Goal: Task Accomplishment & Management: Use online tool/utility

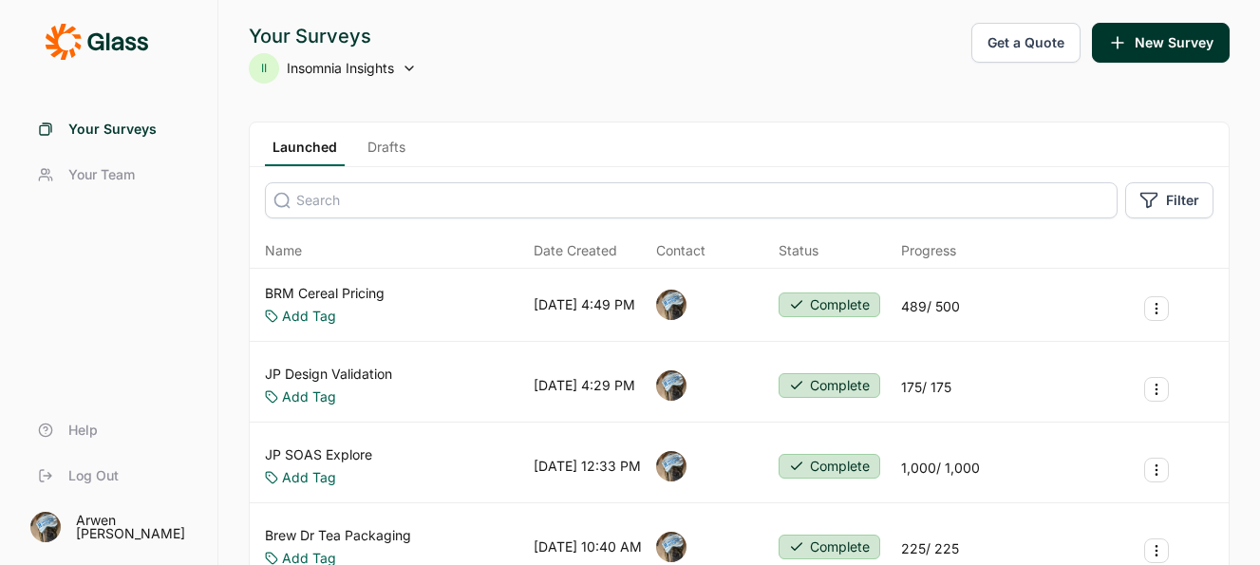
click at [389, 64] on span "Insomnia Insights" at bounding box center [340, 68] width 107 height 19
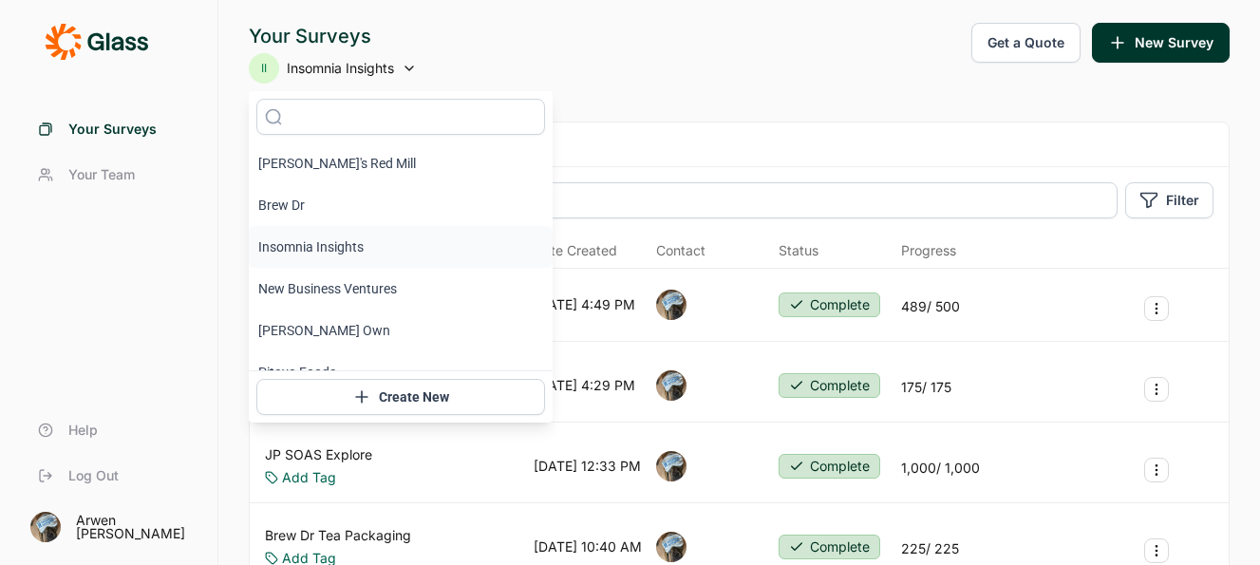
scroll to position [23, 0]
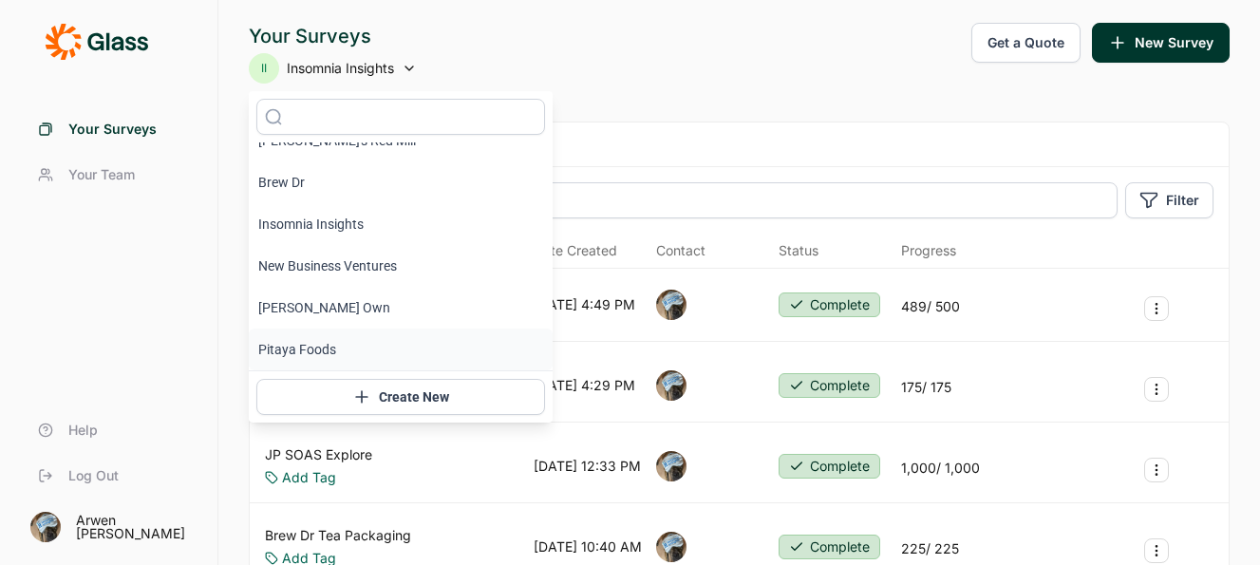
click at [311, 343] on li "Pitaya Foods" at bounding box center [401, 350] width 304 height 42
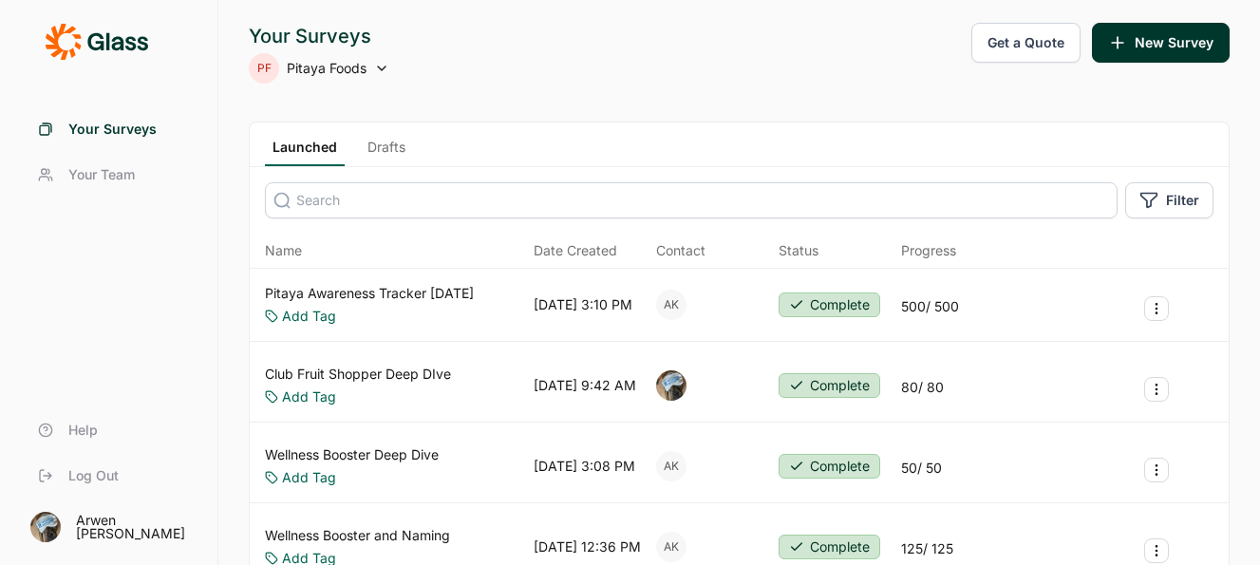
click at [375, 293] on link "Pitaya Awareness Tracker [DATE]" at bounding box center [369, 293] width 209 height 19
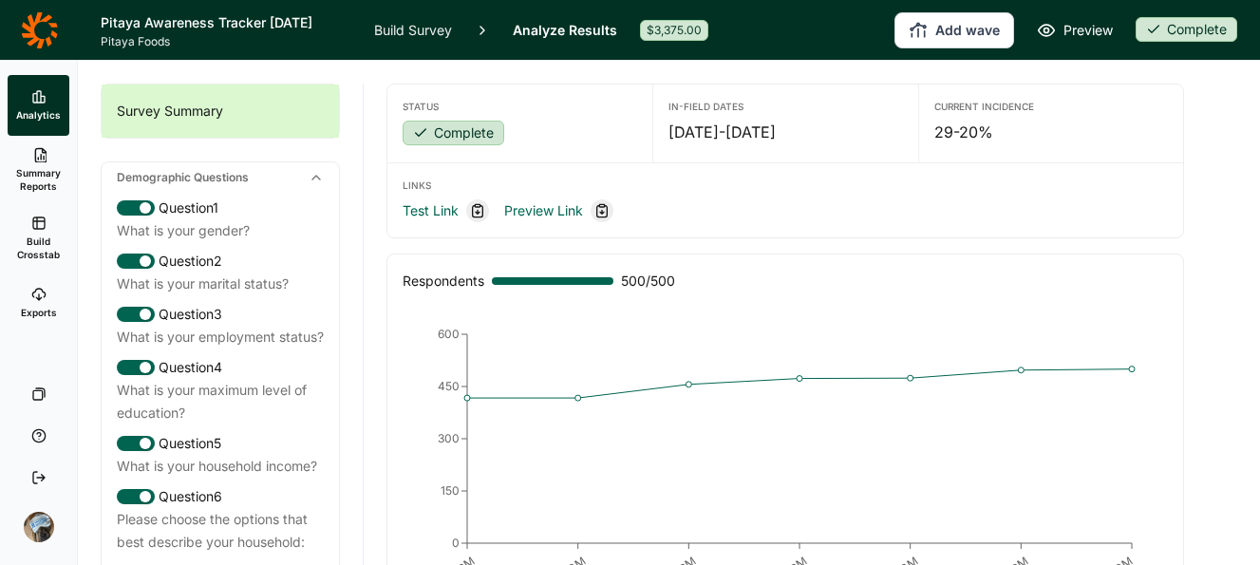
click at [30, 240] on span "Build Crosstab" at bounding box center [38, 248] width 47 height 27
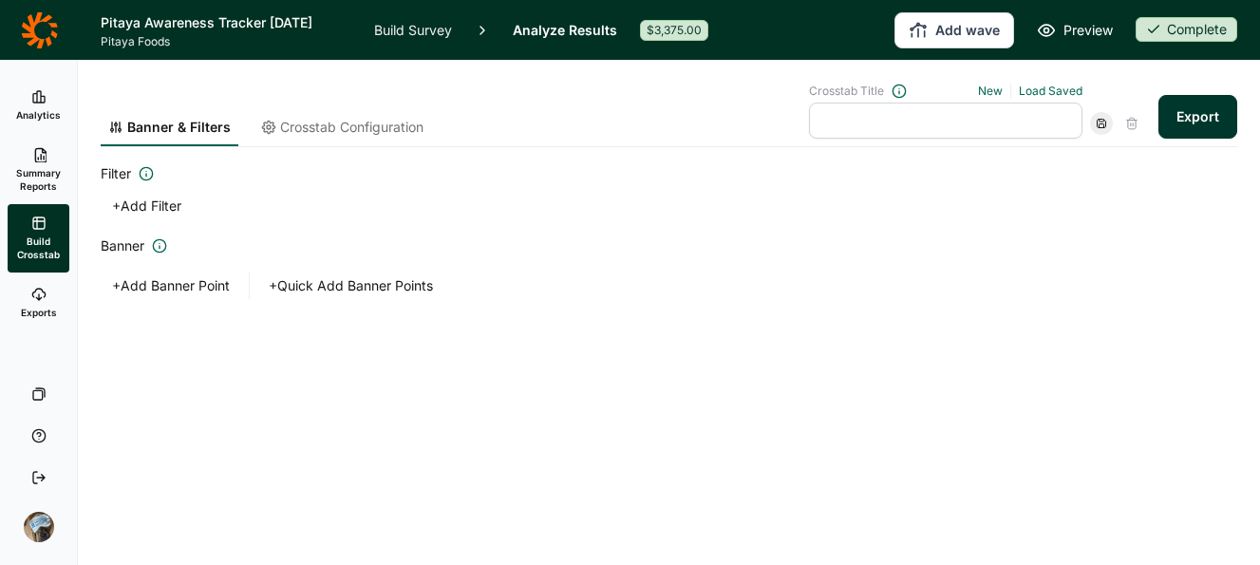
click at [178, 289] on button "+ Add Banner Point" at bounding box center [171, 286] width 141 height 27
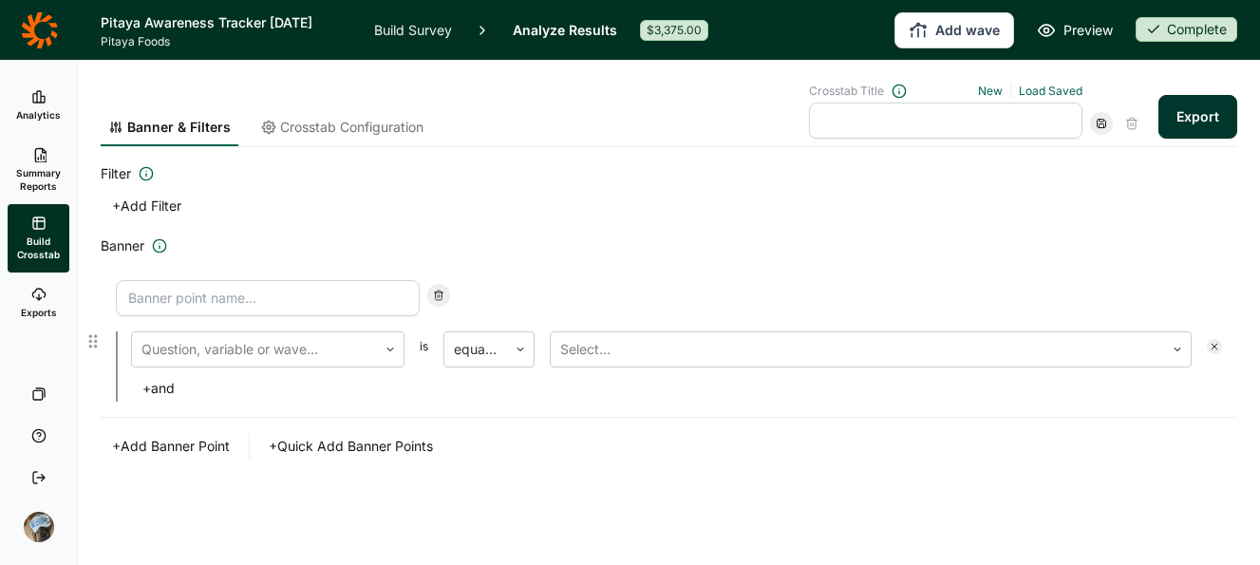
click at [208, 293] on input at bounding box center [268, 298] width 304 height 36
type input "Under 35"
click at [318, 352] on div at bounding box center [255, 349] width 226 height 27
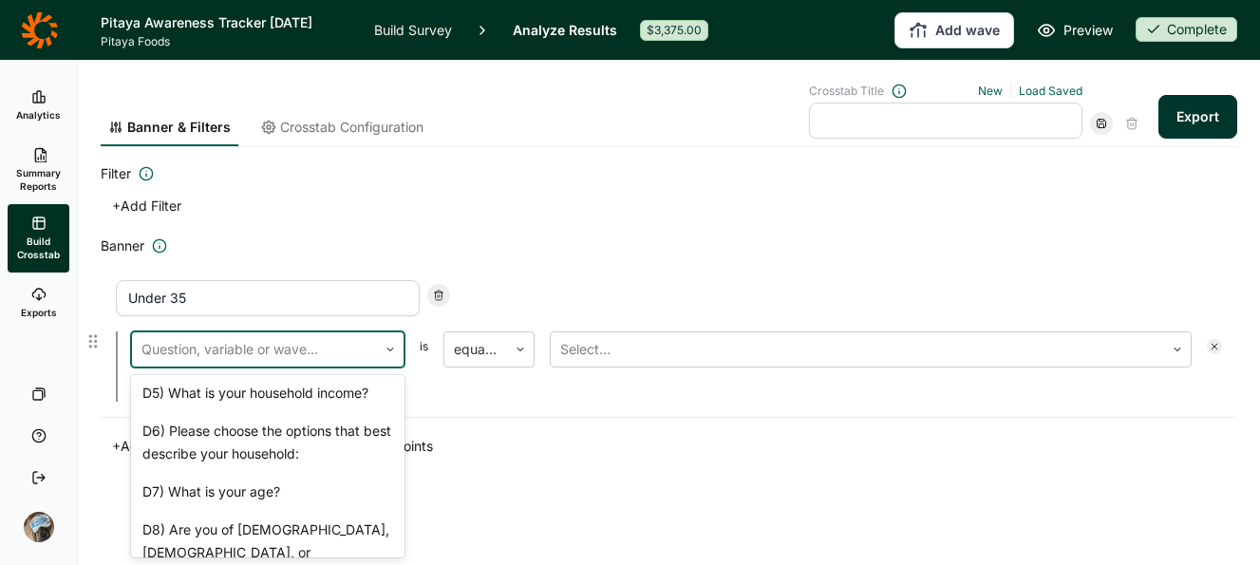
scroll to position [218, 0]
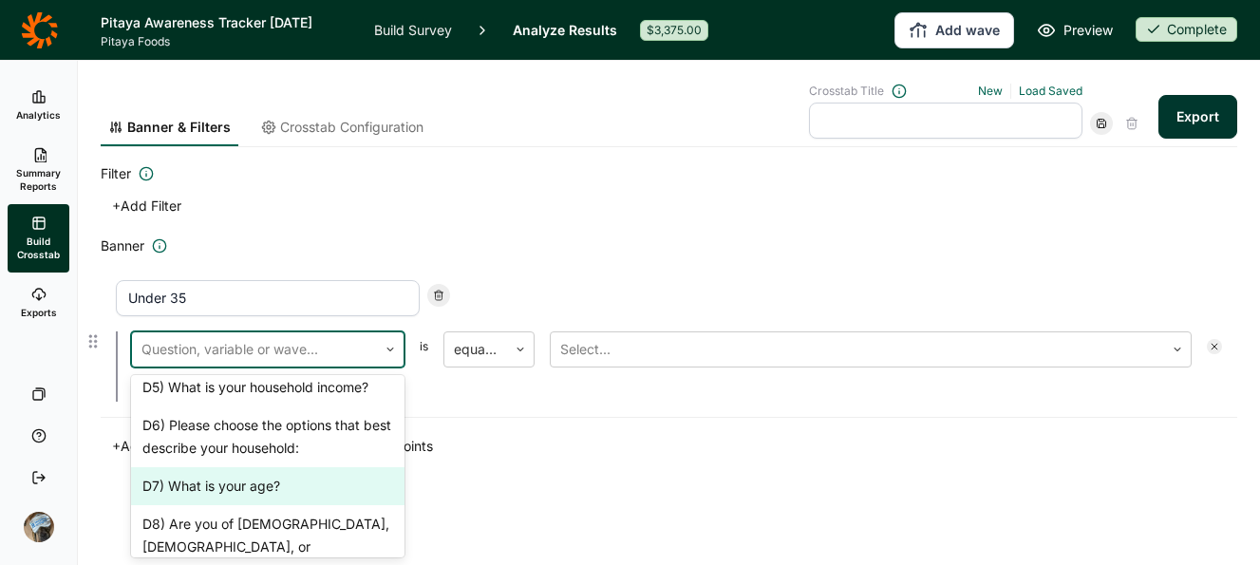
click at [252, 482] on div "D7) What is your age?" at bounding box center [268, 486] width 274 height 38
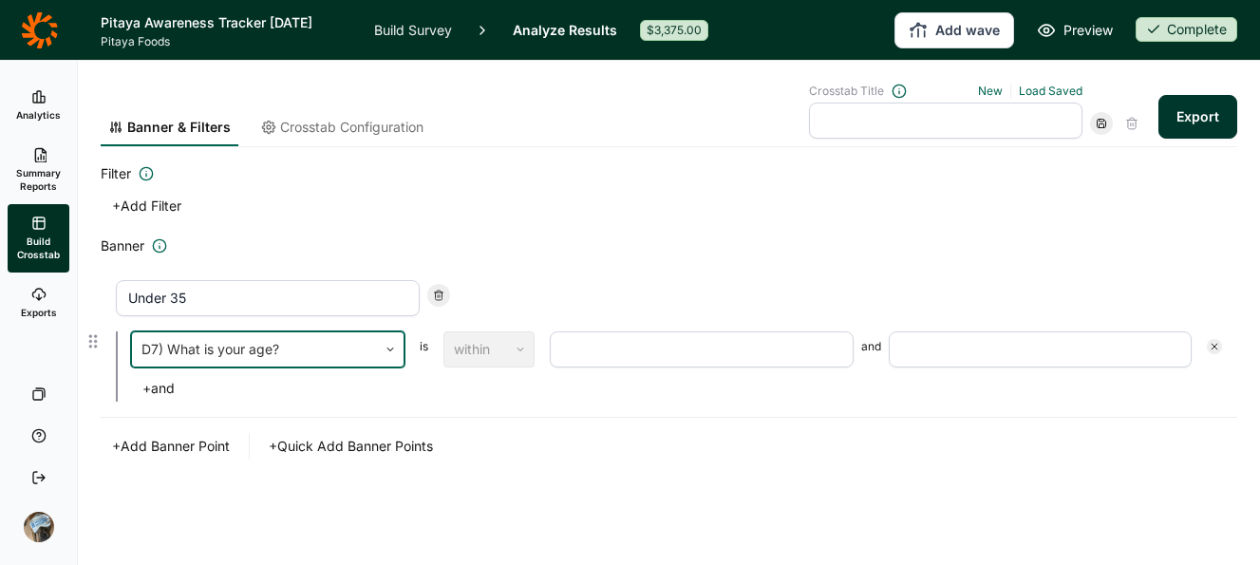
click at [603, 353] on input "number" at bounding box center [702, 349] width 304 height 36
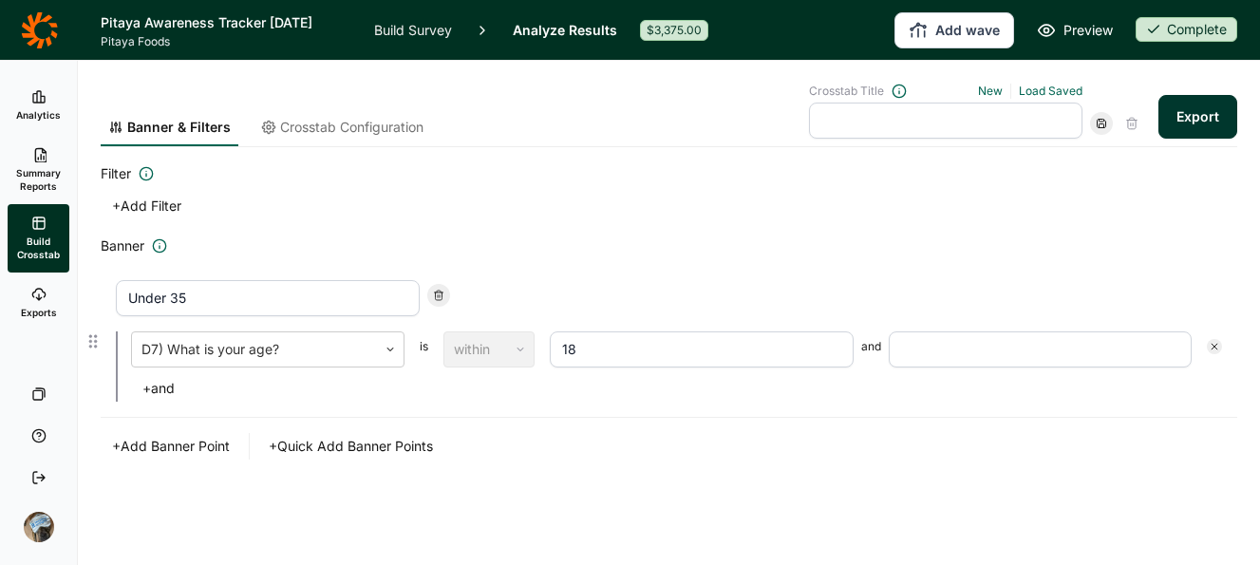
type input "18"
type input "35"
click at [826, 481] on div "Banner & Filters Crosstab Configuration Crosstab Title New Load Saved Export Fi…" at bounding box center [669, 306] width 1137 height 490
click at [1198, 116] on button "Export" at bounding box center [1198, 117] width 79 height 44
click at [1127, 511] on link "download your file here" at bounding box center [1086, 511] width 149 height 15
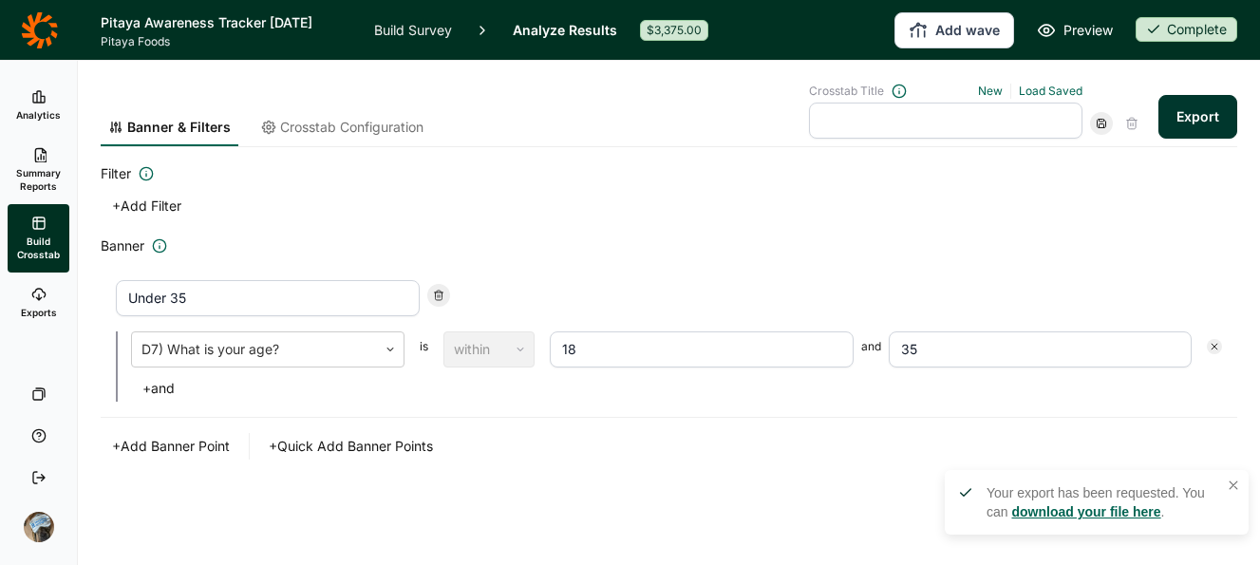
click at [24, 37] on icon at bounding box center [39, 30] width 37 height 38
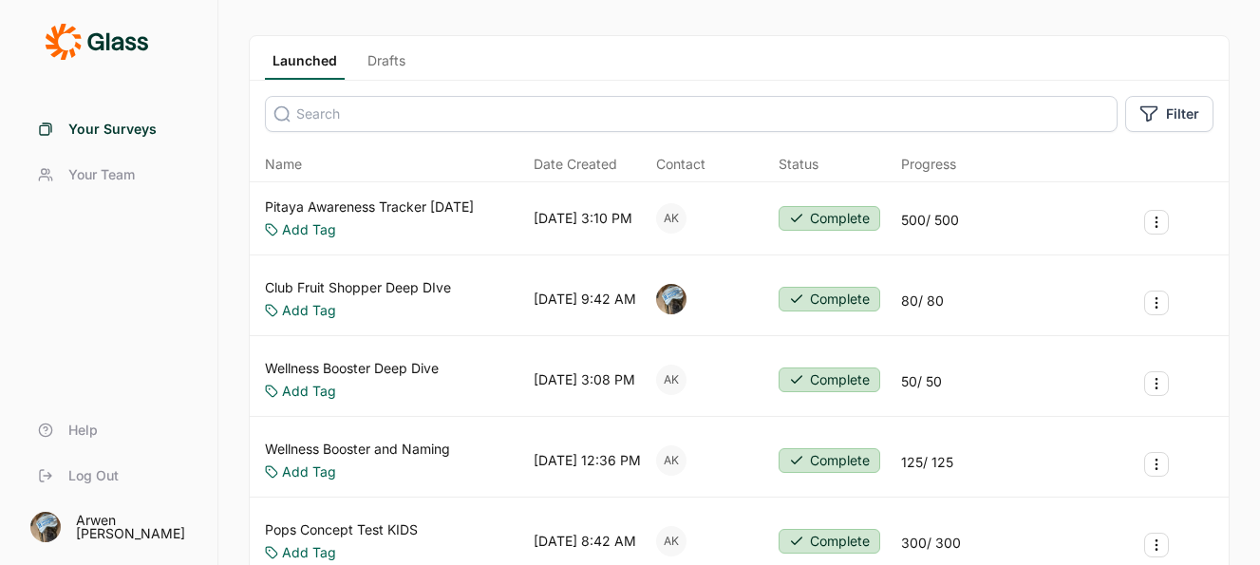
scroll to position [83, 0]
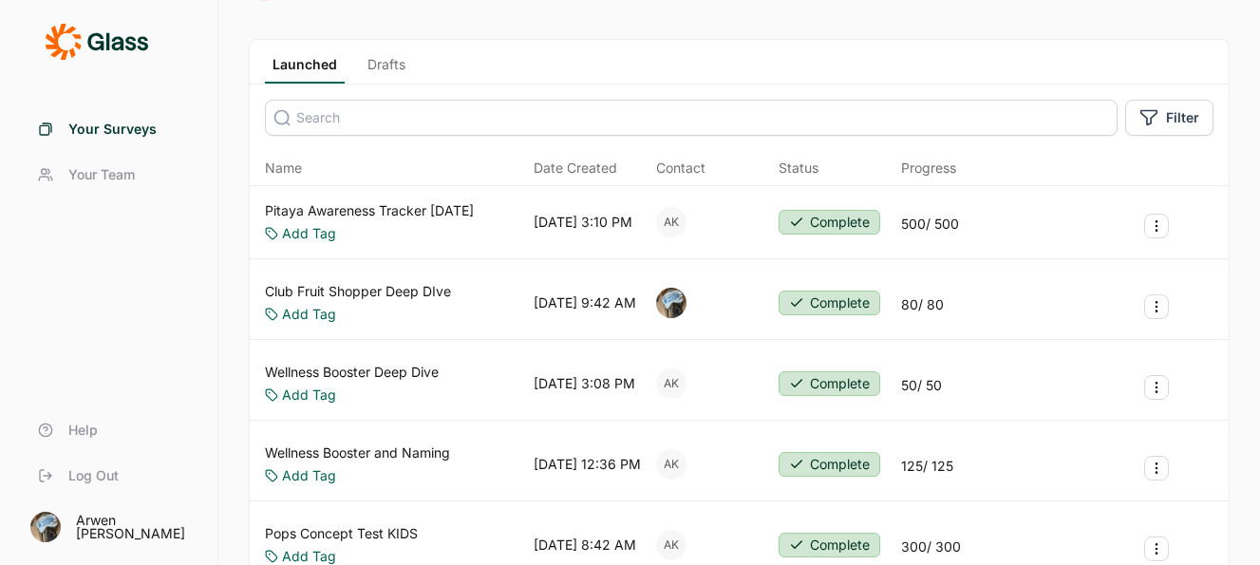
click at [384, 68] on link "Drafts" at bounding box center [386, 69] width 53 height 28
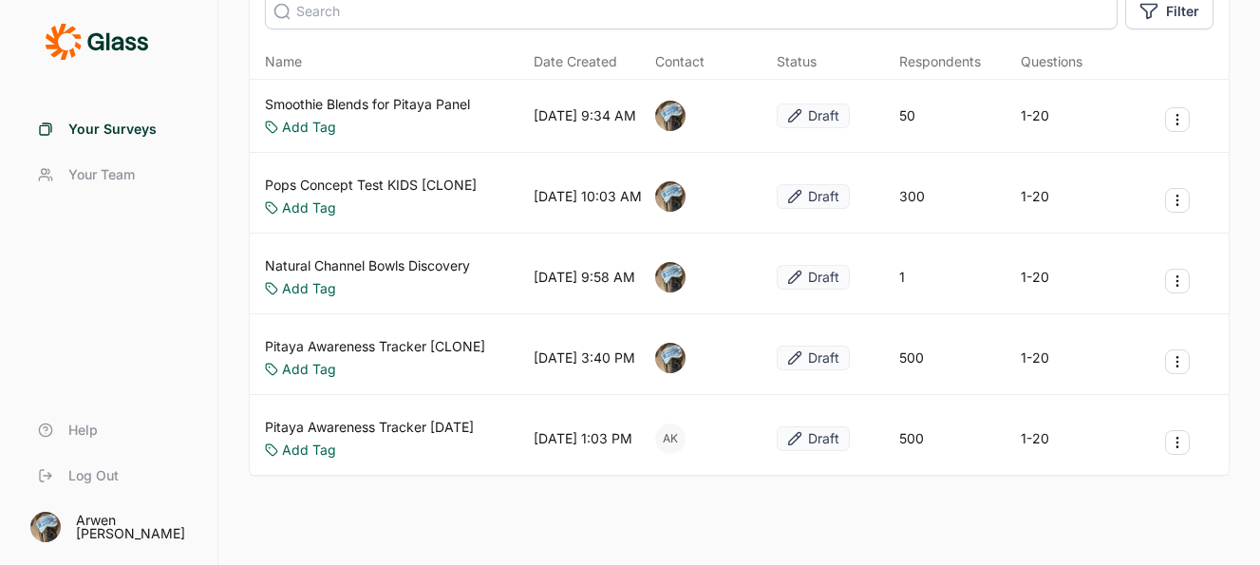
scroll to position [174, 0]
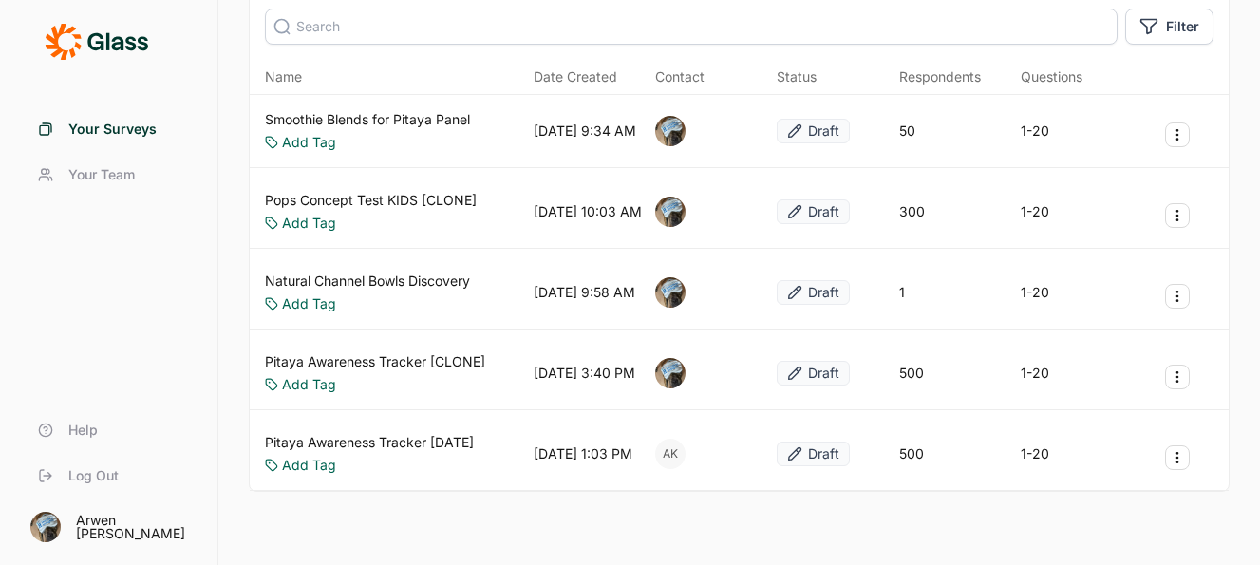
click at [385, 452] on link "Pitaya Awareness Tracker [DATE]" at bounding box center [369, 442] width 209 height 19
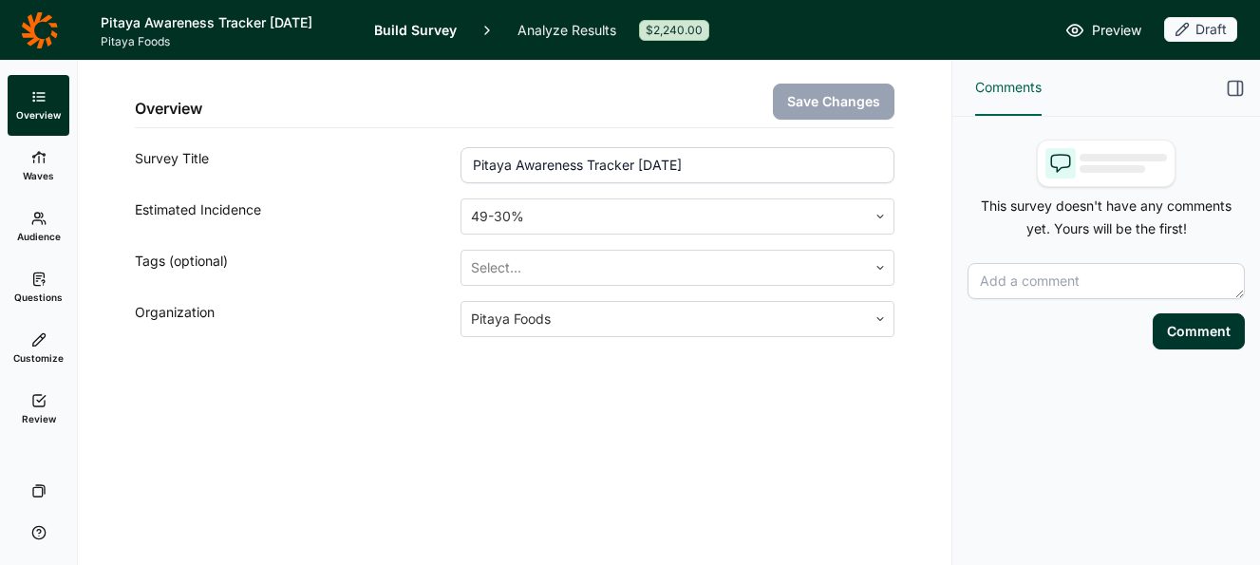
click at [1178, 31] on use "button" at bounding box center [1183, 29] width 12 height 12
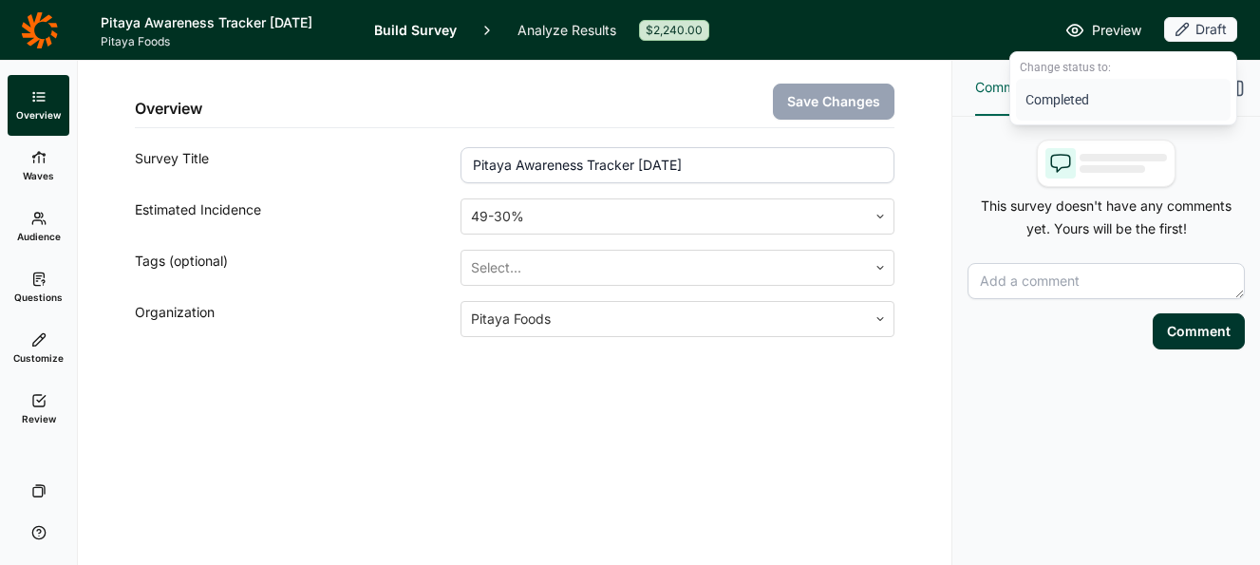
click at [1115, 95] on button "Completed" at bounding box center [1123, 100] width 215 height 42
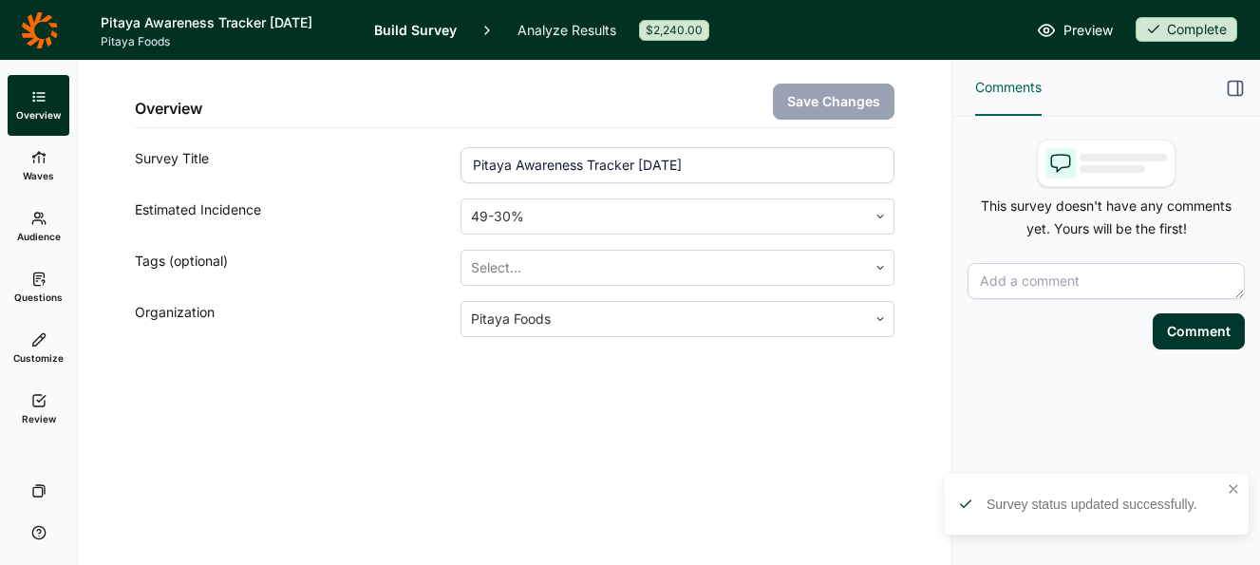
click at [560, 24] on link "Analyze Results" at bounding box center [567, 30] width 99 height 60
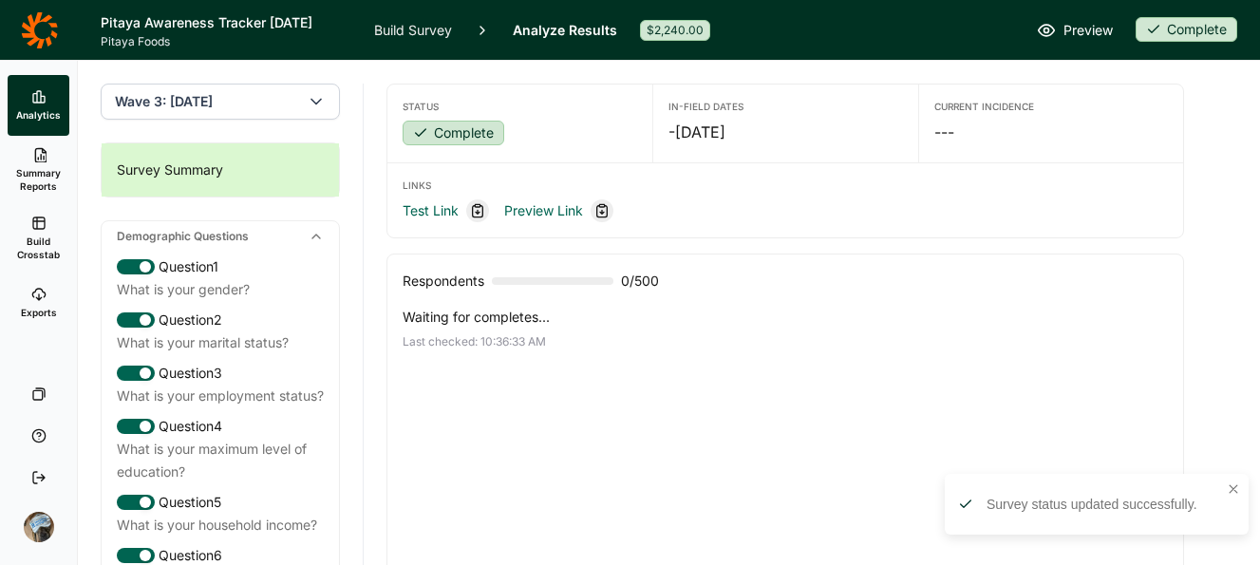
click at [42, 217] on icon at bounding box center [38, 223] width 15 height 15
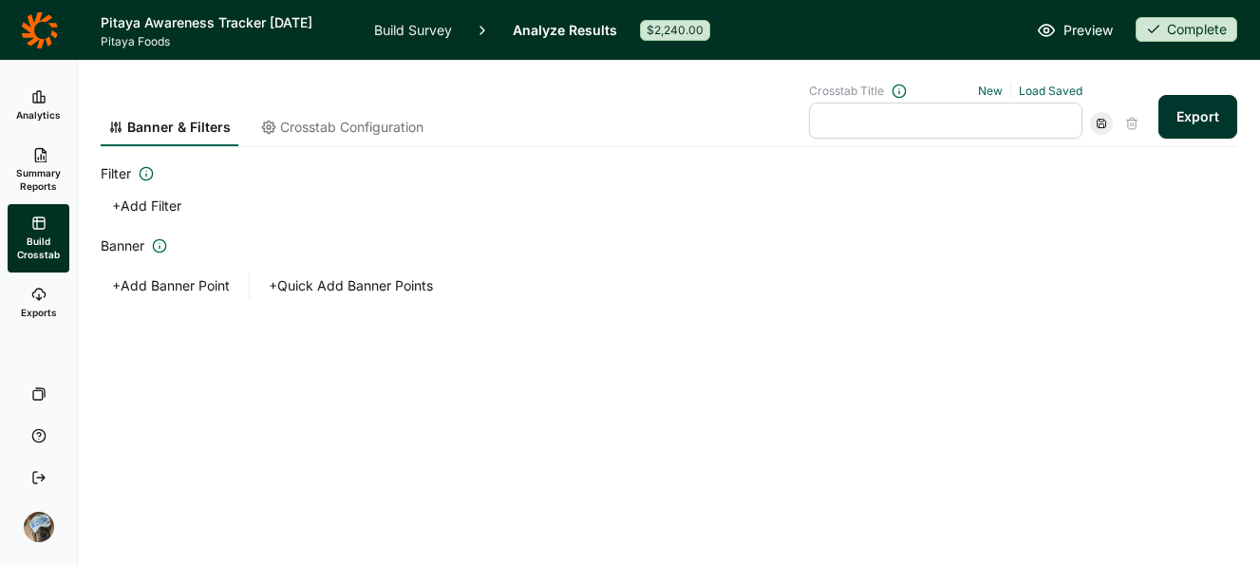
click at [177, 287] on button "+ Add Banner Point" at bounding box center [171, 286] width 141 height 27
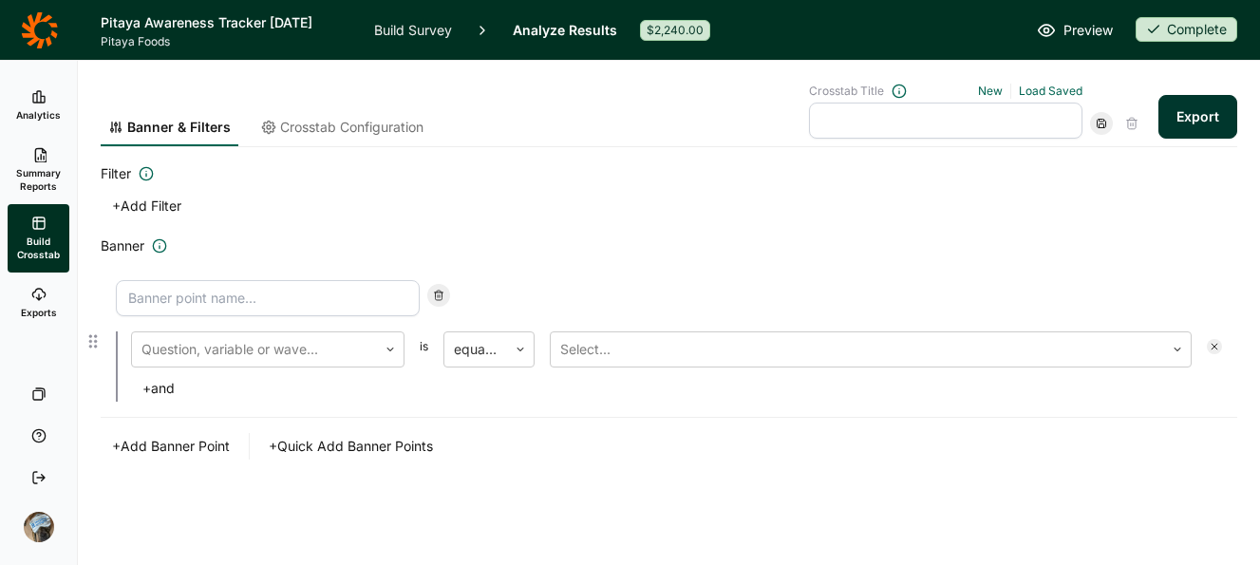
click at [204, 304] on input at bounding box center [268, 298] width 304 height 36
type input "Under 35"
click at [268, 348] on div at bounding box center [255, 349] width 226 height 27
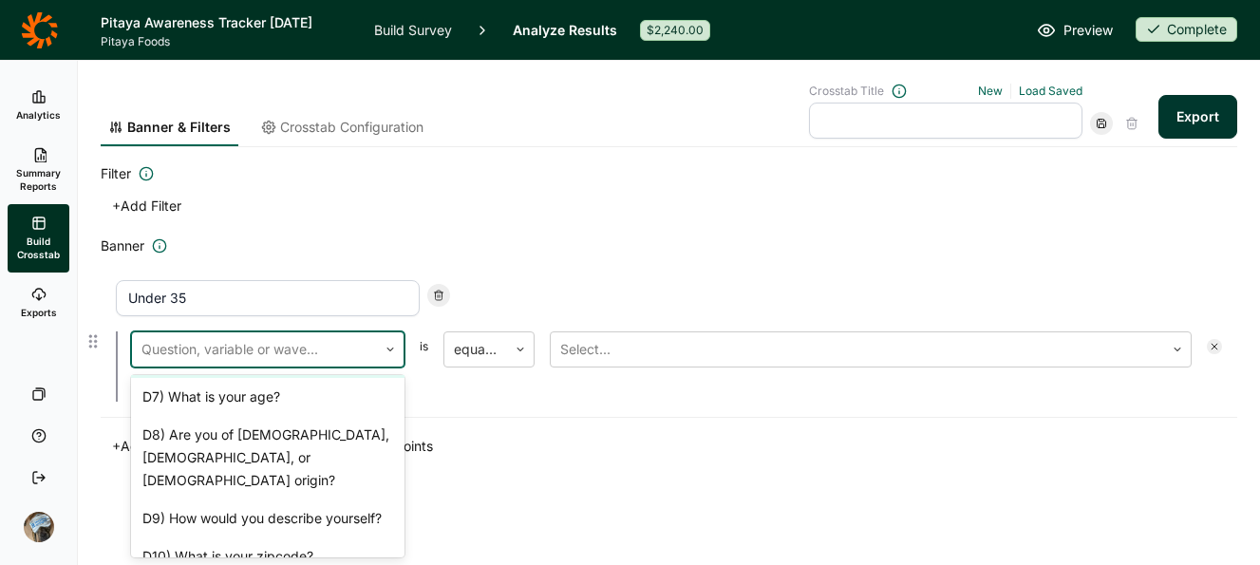
scroll to position [290, 0]
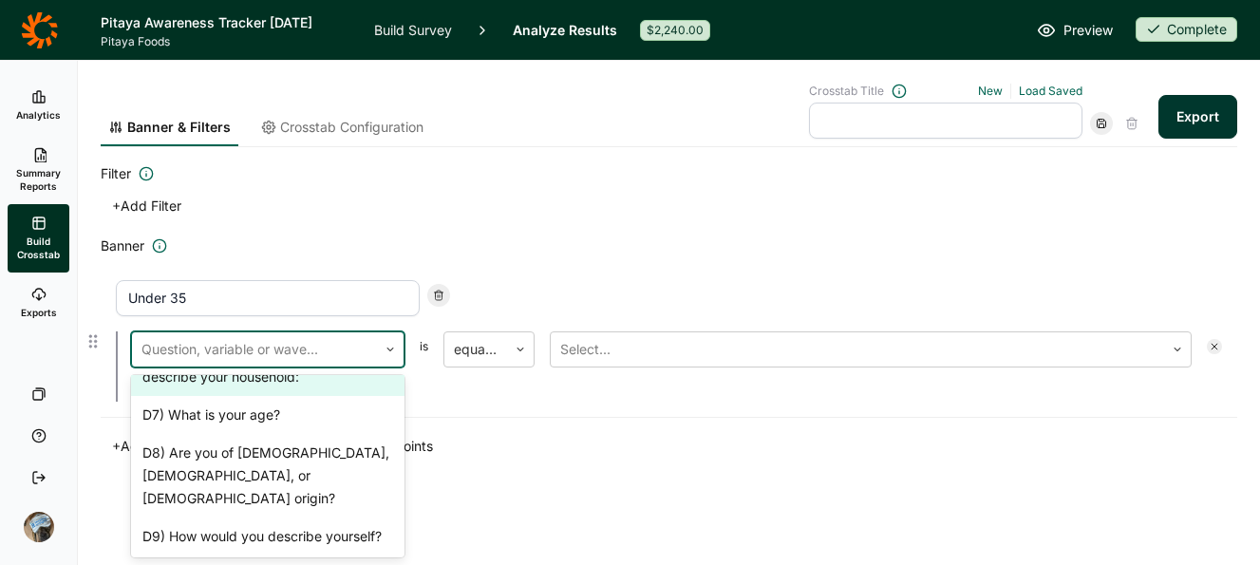
click at [268, 425] on div "D7) What is your age?" at bounding box center [268, 415] width 274 height 38
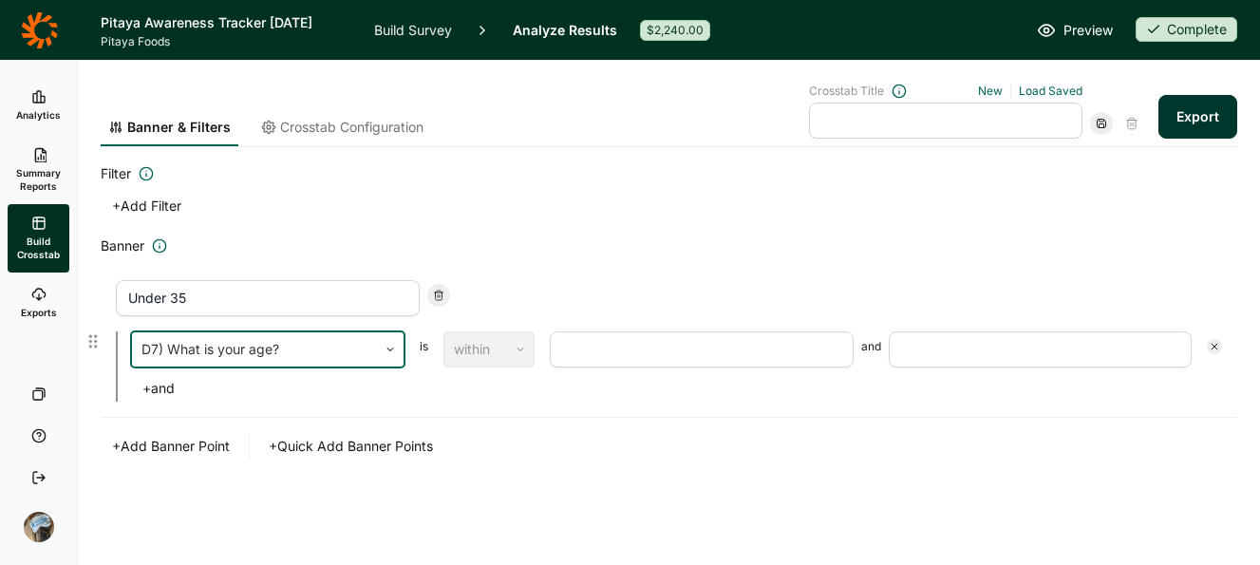
click at [637, 355] on input "number" at bounding box center [702, 349] width 304 height 36
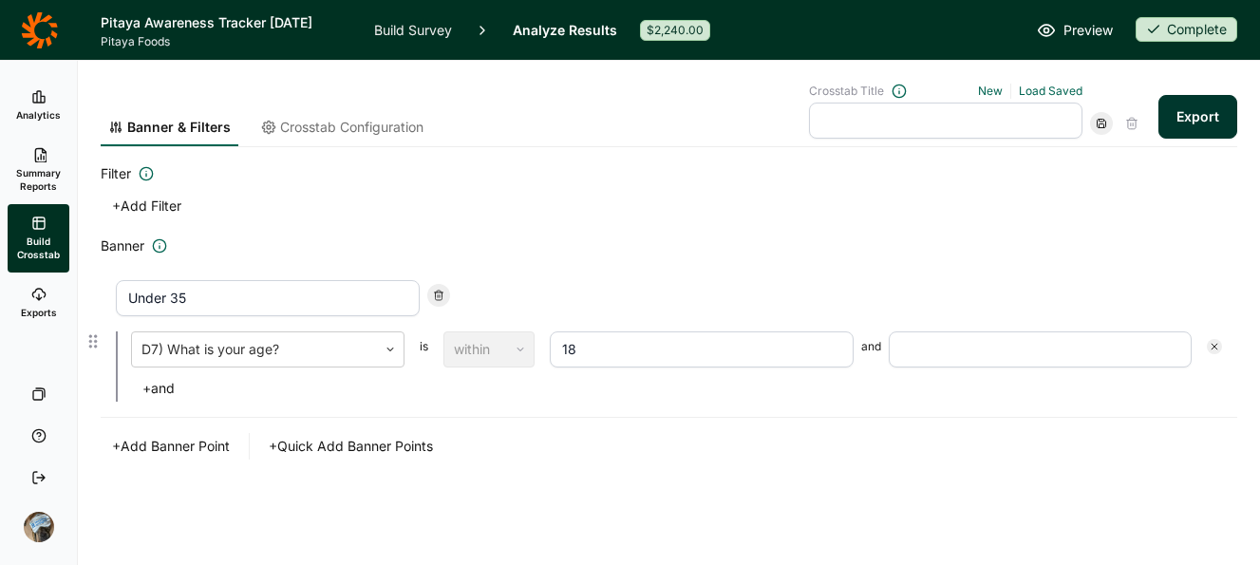
type input "18"
type input "35"
click at [848, 430] on div "Banner Under 35 D7) What is your age? is within 18 and 35 + and + Add Banner Po…" at bounding box center [669, 347] width 1137 height 225
click at [1184, 131] on button "Export" at bounding box center [1198, 117] width 79 height 44
click at [1186, 104] on button "Export" at bounding box center [1198, 117] width 79 height 44
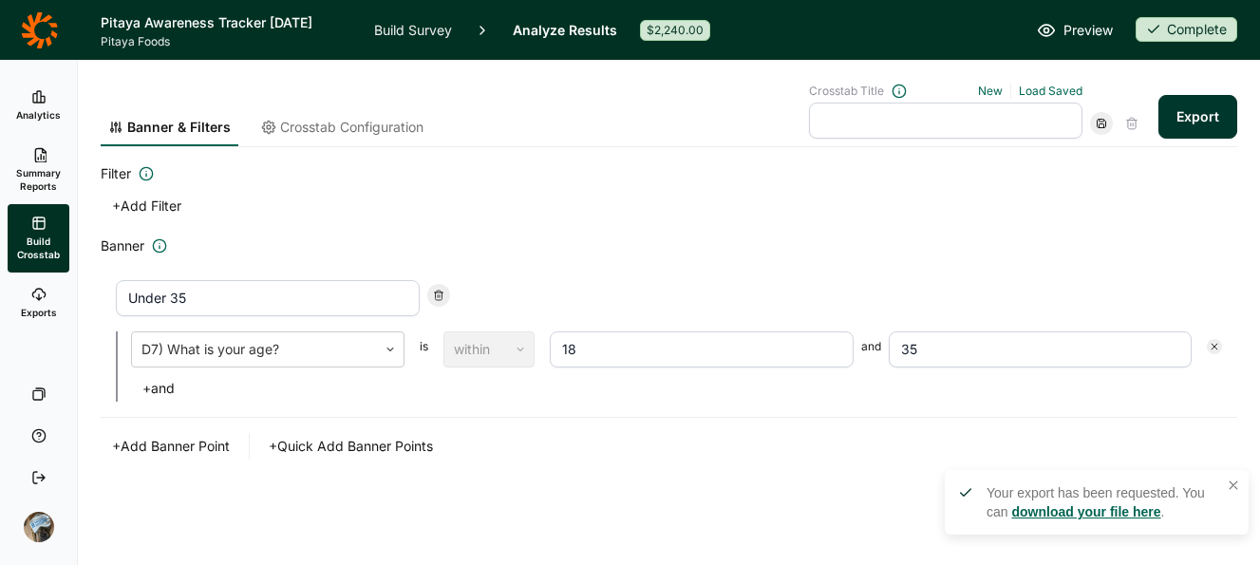
click at [1055, 517] on link "download your file here" at bounding box center [1086, 511] width 149 height 15
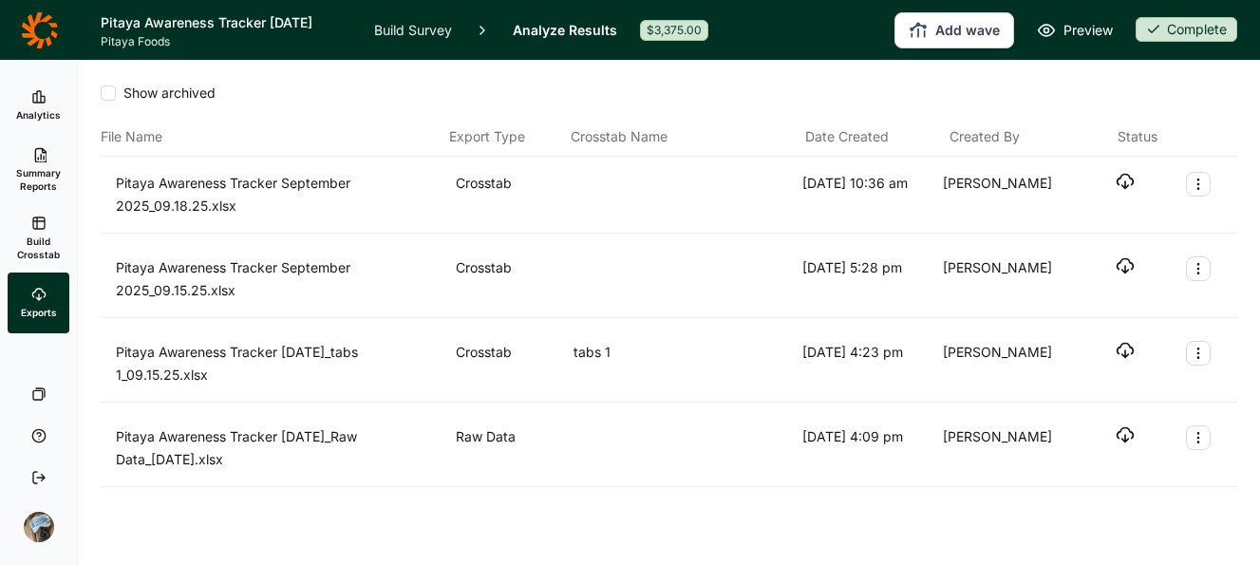
click at [1130, 183] on icon "button" at bounding box center [1125, 181] width 19 height 19
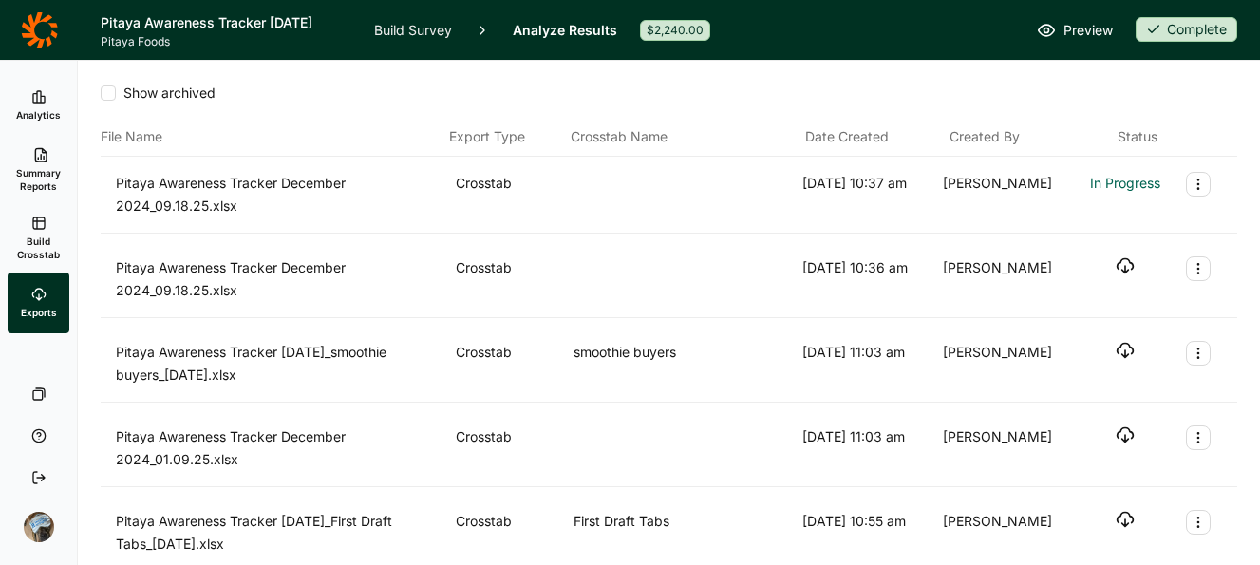
click at [1120, 262] on use "button" at bounding box center [1125, 266] width 16 height 14
click at [1232, 78] on div "Show archived File Name Export Type Crosstab Name Date Created Created By Statu…" at bounding box center [669, 401] width 1137 height 680
click at [1127, 180] on icon "button" at bounding box center [1125, 181] width 19 height 19
